Goal: Information Seeking & Learning: Learn about a topic

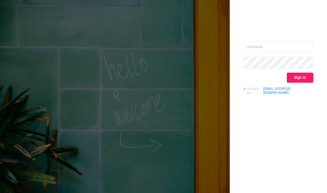
click at [300, 79] on button "Sign in" at bounding box center [300, 78] width 26 height 10
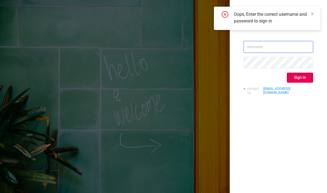
click at [294, 45] on input "text" at bounding box center [279, 47] width 70 height 12
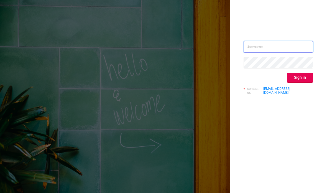
type input "[PERSON_NAME][EMAIL_ADDRESS][DOMAIN_NAME]"
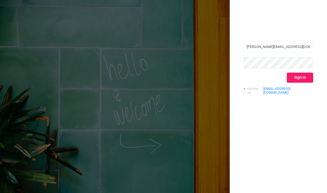
click at [306, 80] on button "Sign in" at bounding box center [300, 78] width 26 height 10
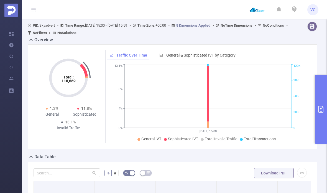
click at [320, 109] on icon "primary" at bounding box center [321, 109] width 7 height 7
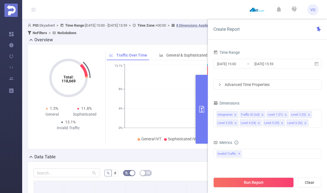
click at [263, 84] on div "Advanced Time Properties" at bounding box center [268, 84] width 108 height 9
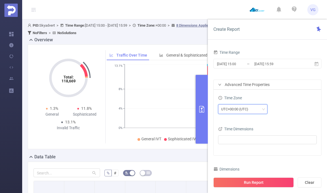
click at [260, 111] on div "UTC+00:00 (UTC)" at bounding box center [242, 109] width 43 height 9
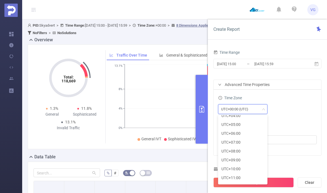
scroll to position [142, 0]
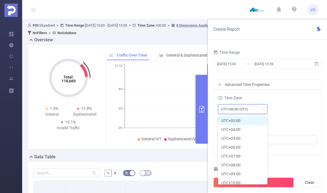
click at [245, 122] on li "UTC+03:00" at bounding box center [242, 120] width 49 height 9
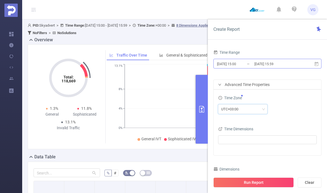
click at [281, 65] on input "[DATE] 15:59" at bounding box center [276, 63] width 45 height 7
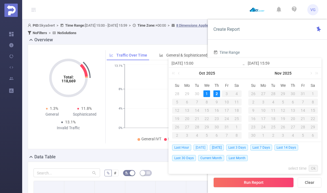
click at [202, 149] on span "[DATE]" at bounding box center [201, 147] width 14 height 6
type input "[DATE] 00:00"
type input "[DATE] 23:59"
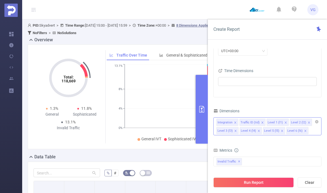
click at [258, 132] on icon "icon: close" at bounding box center [259, 130] width 3 height 3
click at [259, 132] on icon "icon: close" at bounding box center [259, 130] width 3 height 3
click at [258, 131] on icon "icon: close" at bounding box center [259, 131] width 2 height 2
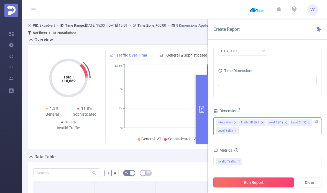
click at [266, 182] on button "Run Report" at bounding box center [254, 182] width 80 height 10
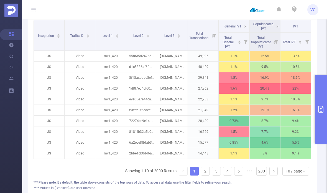
scroll to position [161, 0]
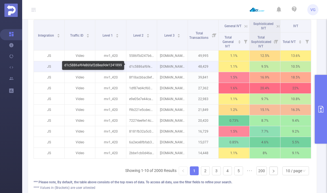
click at [149, 67] on p "d1c5886af6fe86faf2d8ea9de1241899" at bounding box center [141, 66] width 31 height 11
click at [145, 68] on p "d1c5886af6fe86faf2d8ea9de1241899" at bounding box center [141, 66] width 31 height 11
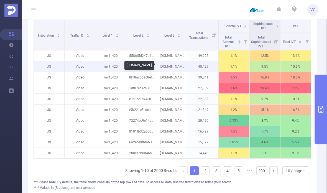
click at [172, 68] on p "[DOMAIN_NAME]" at bounding box center [172, 66] width 31 height 11
click at [171, 68] on p "[DOMAIN_NAME]" at bounding box center [172, 66] width 31 height 11
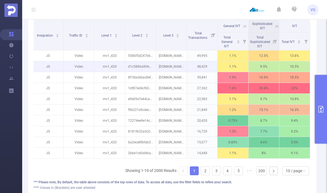
scroll to position [0, 1]
copy tr "f2d8ea9de1241899 [DOMAIN_NAME]"
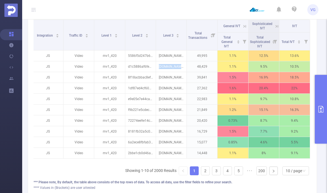
click at [322, 106] on icon "primary" at bounding box center [321, 109] width 5 height 7
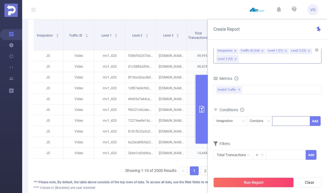
click at [292, 121] on div at bounding box center [291, 120] width 32 height 9
click at [245, 122] on div "Integration" at bounding box center [231, 121] width 34 height 10
click at [280, 102] on div "bp_total bp_adult bp_arms bp_crime bp_death_injury_military bp_piracy bp_hate_a…" at bounding box center [268, 94] width 108 height 20
click at [268, 120] on icon "icon: down" at bounding box center [268, 121] width 3 height 3
click at [282, 104] on div "Metrics bp_total bp_adult bp_arms bp_crime bp_death_injury_military bp_piracy b…" at bounding box center [268, 90] width 108 height 31
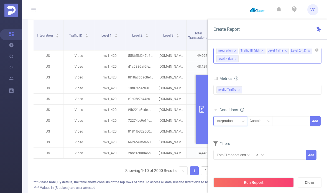
click at [242, 123] on icon "icon: down" at bounding box center [243, 122] width 3 height 4
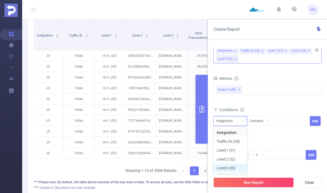
click at [235, 167] on li "Level 3 (l3)" at bounding box center [231, 168] width 34 height 9
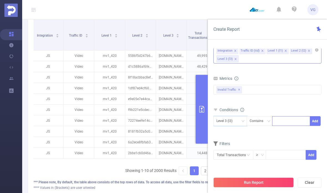
click at [287, 122] on div at bounding box center [291, 120] width 32 height 9
click at [286, 120] on div at bounding box center [291, 120] width 32 height 9
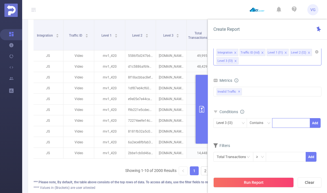
click at [281, 122] on div at bounding box center [291, 122] width 32 height 9
click at [284, 120] on div at bounding box center [291, 122] width 32 height 9
click at [282, 123] on div at bounding box center [291, 122] width 32 height 9
click at [283, 123] on div at bounding box center [291, 122] width 32 height 9
click at [285, 127] on div at bounding box center [291, 122] width 32 height 9
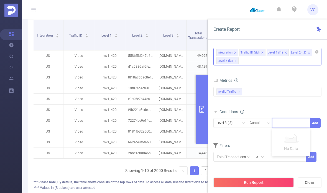
click at [286, 125] on div at bounding box center [291, 122] width 32 height 9
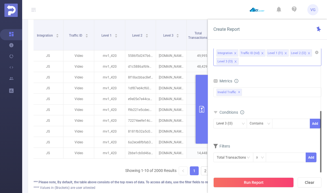
click at [281, 123] on div at bounding box center [291, 123] width 32 height 9
type input "[PERSON_NAME]"
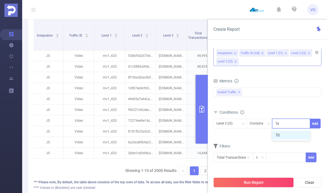
type input "T"
type input "[DOMAIN_NAME]"
click at [313, 123] on button "Add" at bounding box center [315, 124] width 11 height 10
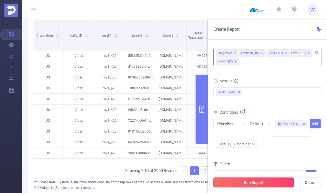
click at [278, 182] on button "Run Report" at bounding box center [254, 182] width 80 height 10
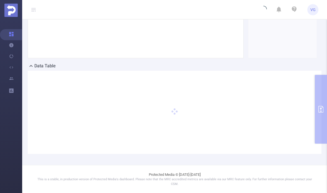
scroll to position [86, 0]
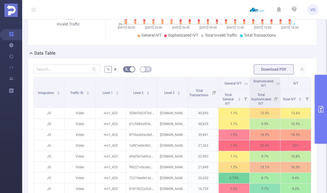
scroll to position [104, 0]
click at [144, 123] on p "d1c5886af6fe86faf2d8ea9de1241899" at bounding box center [141, 123] width 31 height 11
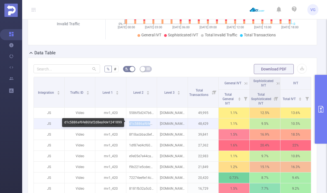
click at [153, 124] on p "d1c5886af6fe86faf2d8ea9de1241899" at bounding box center [141, 123] width 31 height 11
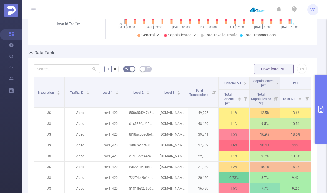
click at [318, 111] on icon "primary" at bounding box center [321, 109] width 7 height 7
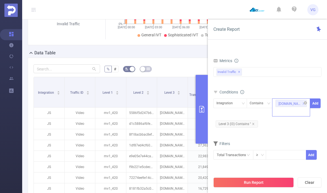
click at [291, 105] on div "[DOMAIN_NAME]" at bounding box center [289, 103] width 22 height 7
click at [315, 104] on button "Add" at bounding box center [315, 103] width 11 height 10
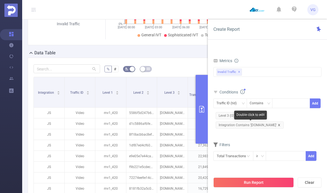
click at [279, 125] on icon "icon: close" at bounding box center [279, 125] width 3 height 3
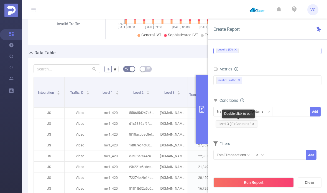
click at [255, 124] on icon "icon: close" at bounding box center [253, 124] width 3 height 3
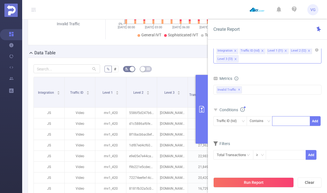
click at [286, 120] on div at bounding box center [291, 120] width 32 height 9
type input "T"
type input "[PERSON_NAME]"
type input "T"
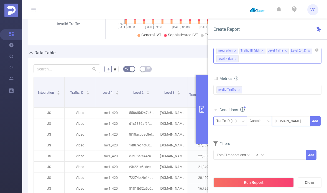
type input "[DOMAIN_NAME]"
click at [236, 124] on div "Traffic ID (tid)" at bounding box center [229, 120] width 24 height 9
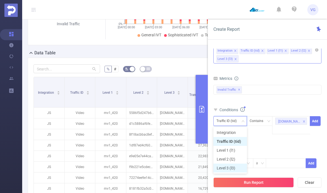
click at [225, 171] on li "Level 3 (l3)" at bounding box center [231, 168] width 34 height 9
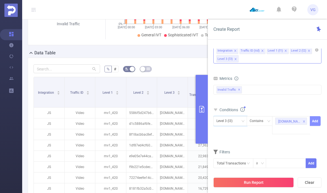
click at [315, 119] on button "Add" at bounding box center [315, 121] width 11 height 10
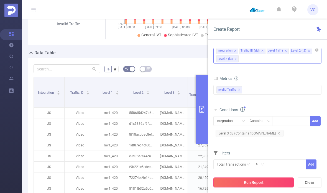
click at [268, 184] on button "Run Report" at bounding box center [254, 182] width 80 height 10
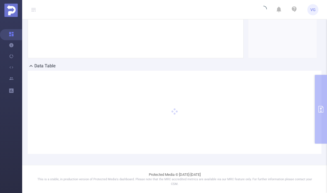
scroll to position [86, 0]
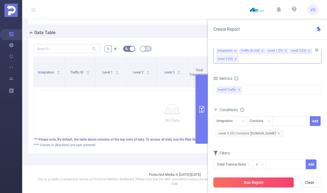
scroll to position [45, 0]
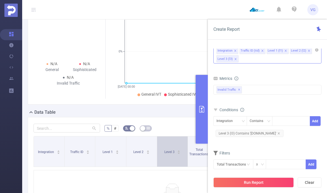
click at [181, 149] on div "Level 3" at bounding box center [172, 152] width 16 height 6
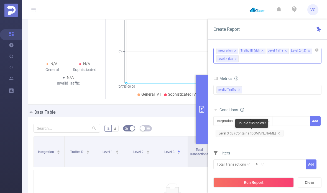
click at [278, 134] on span "Level 3 (l3) Contains '[DOMAIN_NAME]'" at bounding box center [250, 133] width 68 height 7
click at [280, 134] on icon "icon: close" at bounding box center [279, 133] width 2 height 2
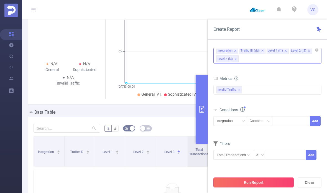
click at [253, 182] on button "Run Report" at bounding box center [254, 182] width 80 height 10
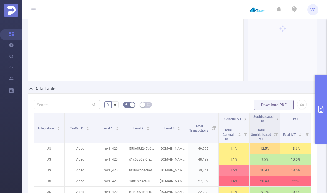
scroll to position [80, 0]
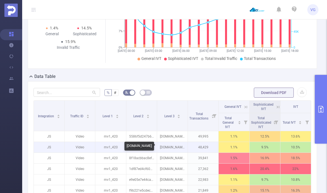
click at [181, 149] on p "[DOMAIN_NAME]" at bounding box center [172, 147] width 31 height 11
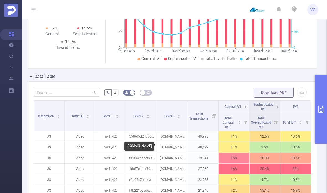
click at [138, 148] on div "[DOMAIN_NAME]" at bounding box center [140, 146] width 30 height 9
click at [148, 144] on div "[DOMAIN_NAME]" at bounding box center [140, 146] width 30 height 9
click at [145, 146] on div "[DOMAIN_NAME]" at bounding box center [140, 146] width 30 height 9
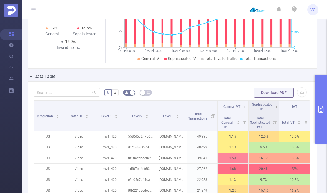
scroll to position [0, 1]
copy p "[DOMAIN_NAME]"
click at [319, 118] on button "primary" at bounding box center [321, 109] width 12 height 69
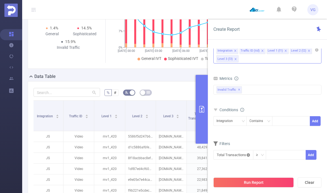
click at [249, 156] on icon "icon: close-circle" at bounding box center [248, 154] width 3 height 3
click at [250, 156] on input "text" at bounding box center [234, 155] width 40 height 10
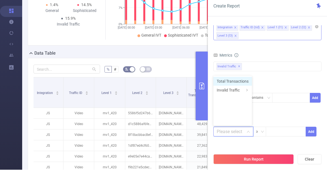
click at [243, 100] on li "Total Transactions" at bounding box center [233, 104] width 39 height 9
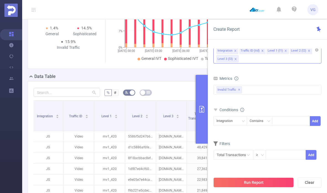
click at [285, 99] on div "bp_total bp_adult bp_arms bp_crime bp_death_injury_military bp_piracy bp_hate_a…" at bounding box center [268, 93] width 108 height 16
click at [283, 122] on div at bounding box center [291, 120] width 32 height 9
click at [291, 123] on div at bounding box center [291, 120] width 32 height 9
click at [288, 121] on div at bounding box center [291, 120] width 32 height 9
click at [285, 121] on div at bounding box center [291, 120] width 32 height 9
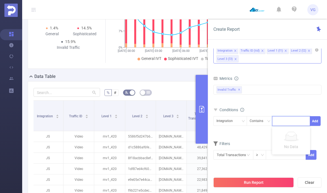
click at [285, 121] on div at bounding box center [291, 120] width 32 height 9
click at [287, 122] on div at bounding box center [291, 120] width 32 height 9
click at [286, 121] on div at bounding box center [291, 120] width 32 height 9
click at [257, 90] on div "Invalid Traffic ✕" at bounding box center [268, 90] width 108 height 10
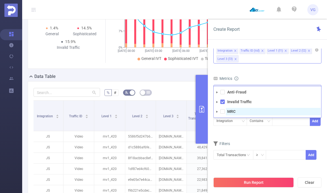
click at [230, 112] on strong "MRC" at bounding box center [231, 111] width 8 height 4
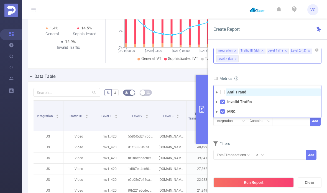
click at [239, 91] on strong "Anti-Fraud" at bounding box center [236, 92] width 19 height 4
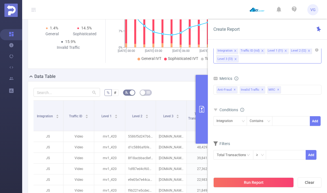
click at [277, 135] on form "Dimensions Integration Traffic ID (tid) Level 1 (l1) Level 2 (l2) Level 3 (l3) …" at bounding box center [268, 101] width 108 height 132
click at [241, 123] on div "Integration" at bounding box center [230, 120] width 27 height 9
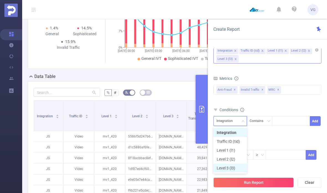
click at [232, 167] on li "Level 3 (l3)" at bounding box center [231, 168] width 34 height 9
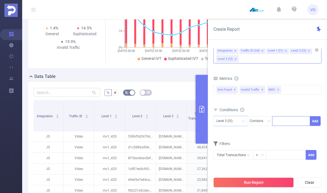
click at [286, 120] on div at bounding box center [291, 120] width 32 height 9
click at [242, 123] on icon "icon: down" at bounding box center [243, 122] width 3 height 4
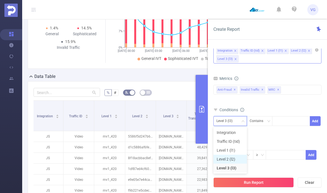
click at [231, 160] on li "Level 2 (l2)" at bounding box center [231, 159] width 34 height 9
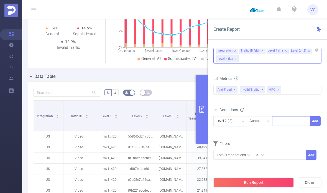
click at [284, 121] on div at bounding box center [291, 120] width 32 height 9
type input "D"
type input "d1c5886af6fe"
click at [317, 121] on button "Add" at bounding box center [315, 121] width 11 height 10
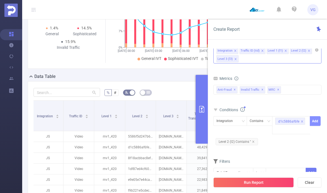
click at [318, 120] on button "Add" at bounding box center [315, 121] width 11 height 10
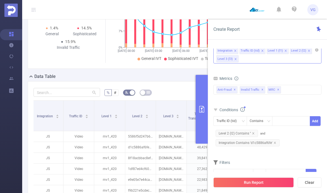
click at [257, 134] on span "Level 2 (l2) Contains ''" at bounding box center [237, 133] width 42 height 7
click at [254, 133] on icon "icon: close" at bounding box center [253, 133] width 2 height 2
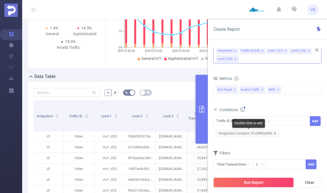
click at [274, 134] on icon "icon: close" at bounding box center [275, 133] width 3 height 3
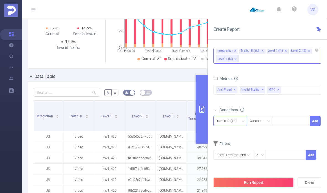
click at [240, 123] on div "Traffic ID (tid)" at bounding box center [229, 120] width 24 height 9
click at [231, 159] on li "Level 2 (l2)" at bounding box center [231, 159] width 34 height 9
click at [283, 120] on div at bounding box center [291, 120] width 32 height 9
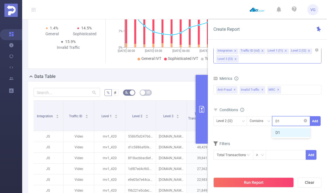
type input "D"
type input "d1c5886af6fe"
click at [296, 134] on li "d1c5886af6fe" at bounding box center [291, 132] width 38 height 9
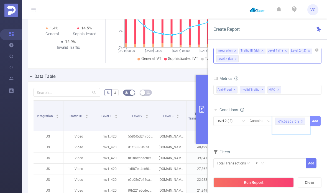
click at [316, 119] on button "Add" at bounding box center [315, 121] width 11 height 10
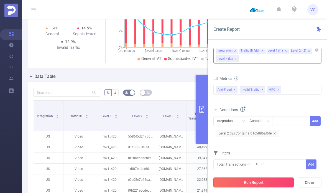
click at [259, 186] on button "Run Report" at bounding box center [254, 182] width 80 height 10
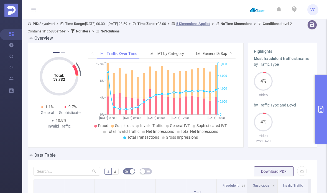
scroll to position [1, 0]
click at [322, 114] on button "primary" at bounding box center [321, 109] width 12 height 69
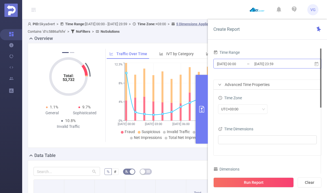
click at [273, 65] on input "[DATE] 23:59" at bounding box center [276, 63] width 45 height 7
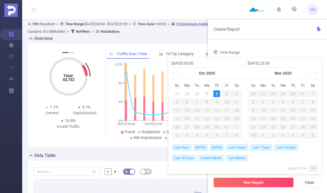
click at [177, 94] on div "28" at bounding box center [177, 93] width 7 height 7
click at [219, 92] on div "2" at bounding box center [217, 93] width 7 height 7
type input "[DATE] 00:00"
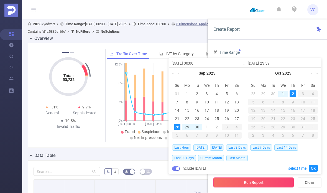
click at [250, 182] on button "Run Report" at bounding box center [254, 182] width 80 height 10
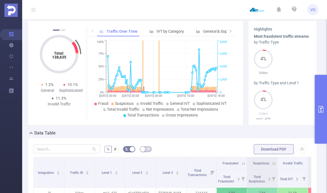
scroll to position [24, 0]
click at [158, 83] on icon "[DATE] 00:00 [DATE] 00:00 [DATE] 00:00 [DATE] 10:00 [DATE] 18:00 0% 25% 50% 75%…" at bounding box center [162, 79] width 148 height 80
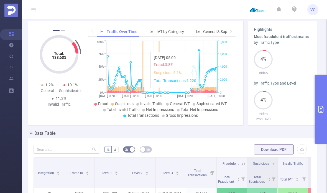
click at [204, 91] on icon at bounding box center [204, 89] width 1 height 3
click at [213, 88] on icon at bounding box center [212, 88] width 1 height 3
click at [214, 92] on icon at bounding box center [213, 91] width 1 height 2
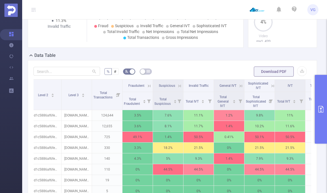
scroll to position [0, 97]
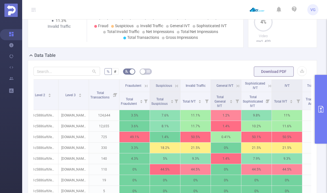
click at [240, 87] on icon at bounding box center [237, 85] width 5 height 5
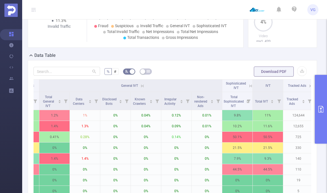
scroll to position [0, 269]
click at [252, 87] on icon at bounding box center [251, 86] width 2 height 2
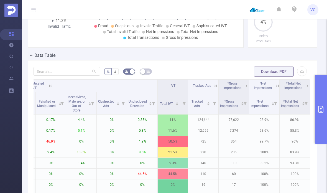
scroll to position [0, 578]
click at [215, 84] on icon at bounding box center [215, 85] width 5 height 5
